Goal: Information Seeking & Learning: Check status

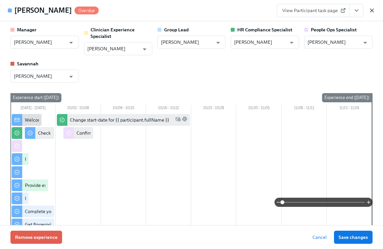
click at [373, 11] on icon "button" at bounding box center [372, 10] width 3 height 3
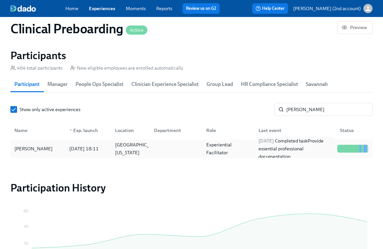
scroll to position [0, 8007]
click at [270, 145] on div "[DATE] Completed task Provide essential professional documentation" at bounding box center [295, 149] width 79 height 24
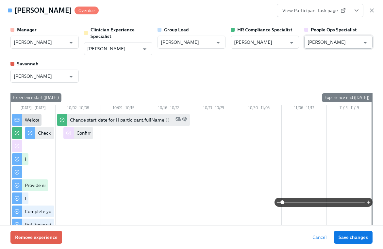
click at [345, 43] on input "[PERSON_NAME]" at bounding box center [334, 42] width 52 height 13
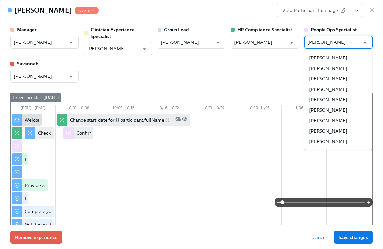
click at [345, 43] on input "[PERSON_NAME]" at bounding box center [334, 42] width 52 height 13
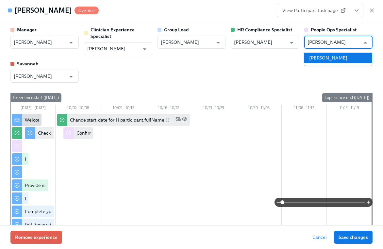
click at [337, 59] on li "[PERSON_NAME]" at bounding box center [338, 58] width 68 height 10
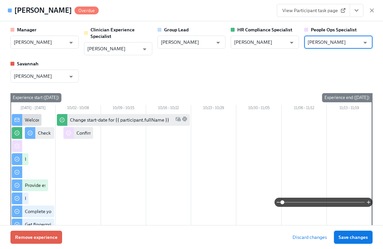
type input "[PERSON_NAME]"
click at [341, 234] on span "Save changes" at bounding box center [353, 237] width 29 height 7
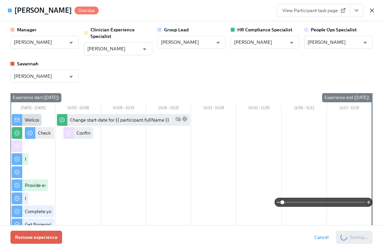
type input "[PERSON_NAME]"
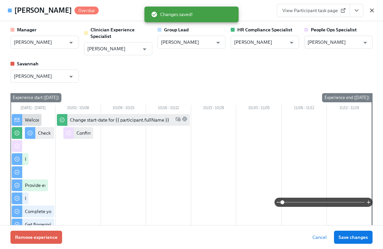
click at [373, 11] on icon "button" at bounding box center [372, 10] width 7 height 7
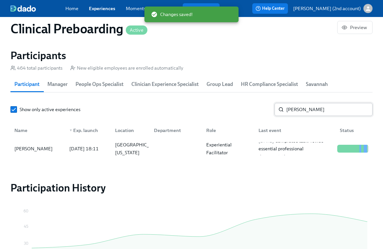
click at [315, 112] on input "[PERSON_NAME]" at bounding box center [330, 109] width 86 height 13
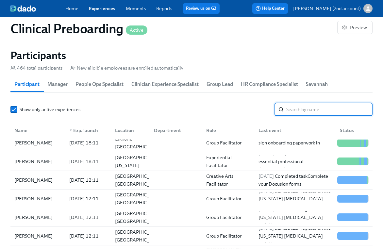
scroll to position [100, 0]
